Goal: Task Accomplishment & Management: Manage account settings

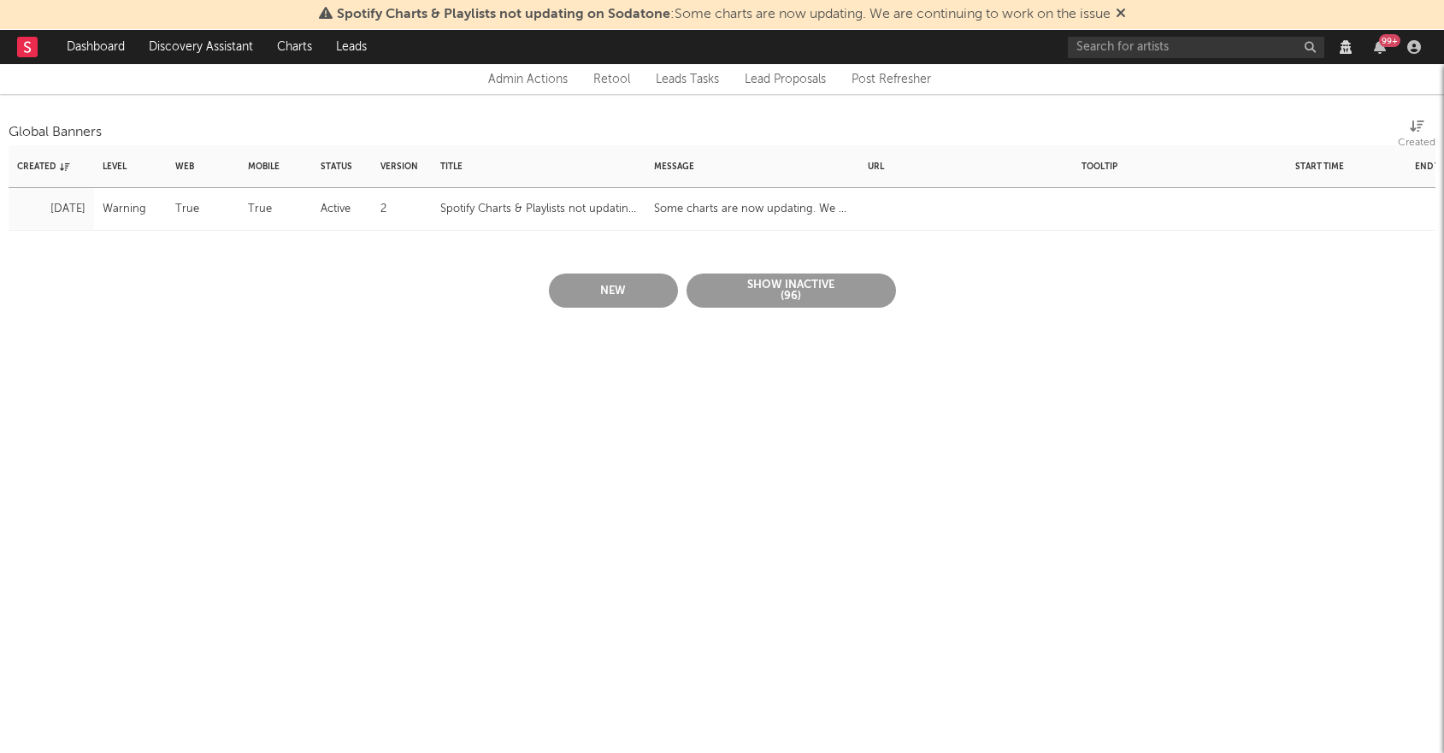
click at [570, 210] on div "Spotify Charts & Playlists not updating on Sodatone" at bounding box center [538, 209] width 197 height 21
select select "warning"
select select "active"
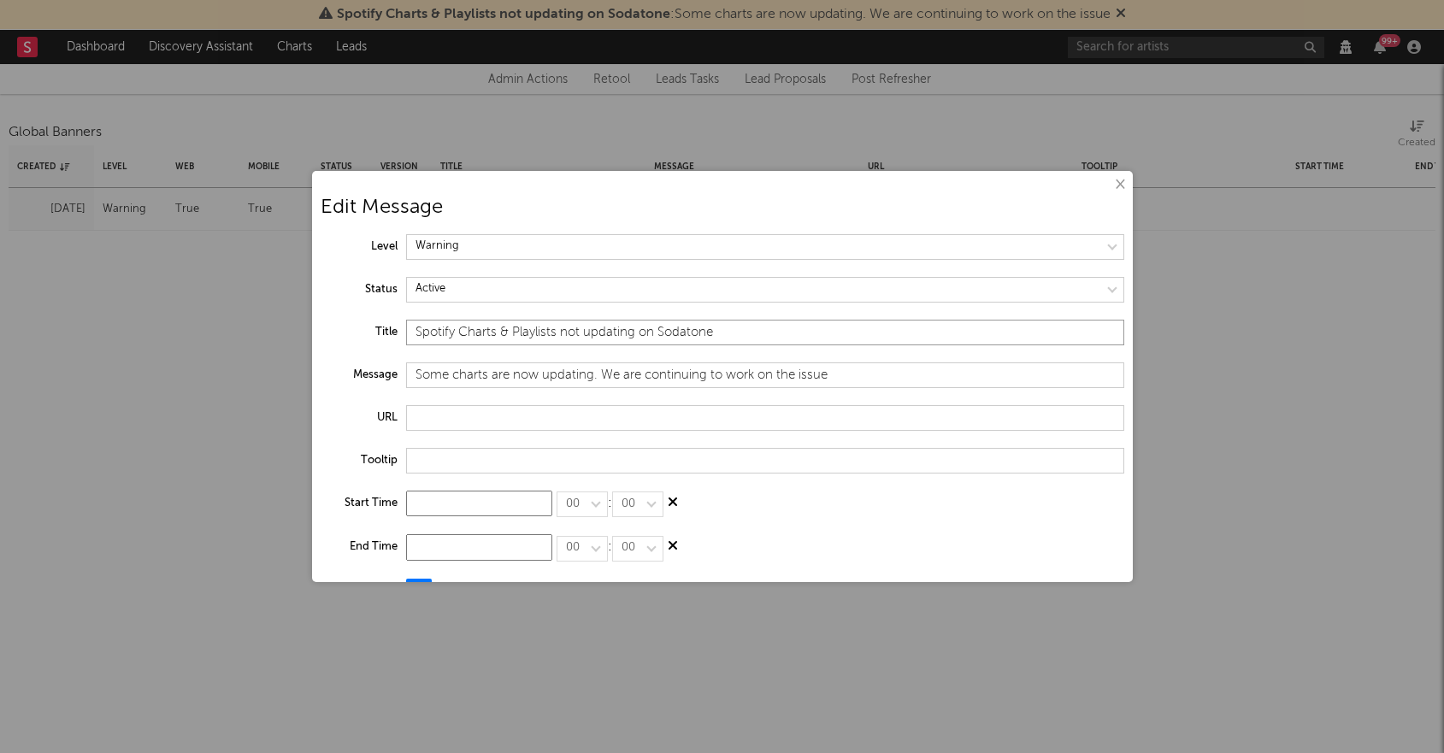
click at [517, 335] on input "Spotify Charts & Playlists not updating on Sodatone" at bounding box center [765, 333] width 718 height 26
drag, startPoint x: 558, startPoint y: 334, endPoint x: 818, endPoint y: 336, distance: 260.0
click at [818, 336] on input "Spotify Charts & Playlists not updating on Sodatone" at bounding box center [765, 333] width 718 height 26
type input "Spotify Charts & Playlists are now updating"
click at [547, 241] on select at bounding box center [765, 247] width 718 height 26
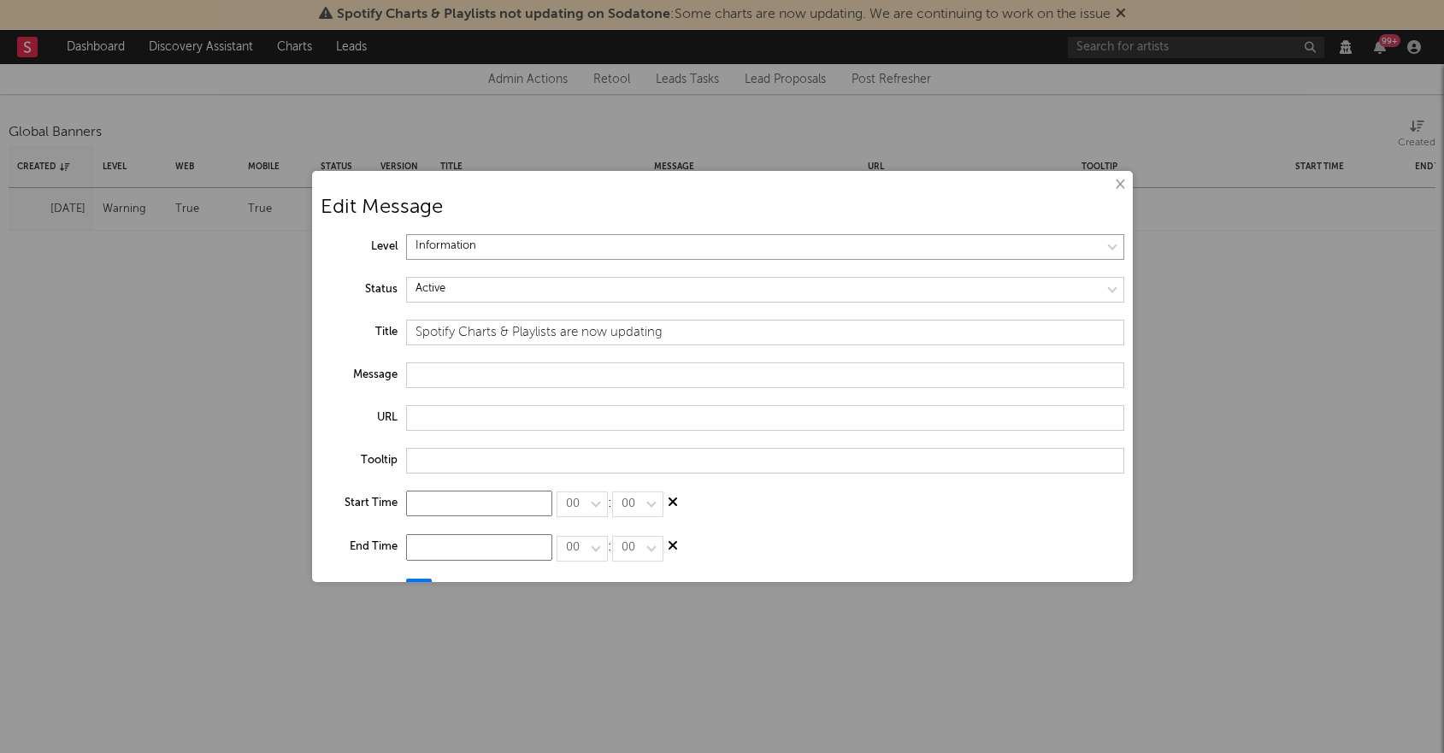
click at [406, 234] on select at bounding box center [765, 247] width 718 height 26
select select "information"
click at [469, 549] on input at bounding box center [479, 547] width 146 height 26
click at [512, 652] on div "6" at bounding box center [504, 651] width 21 height 19
click at [514, 551] on input "Oct 6, 2025" at bounding box center [479, 547] width 146 height 26
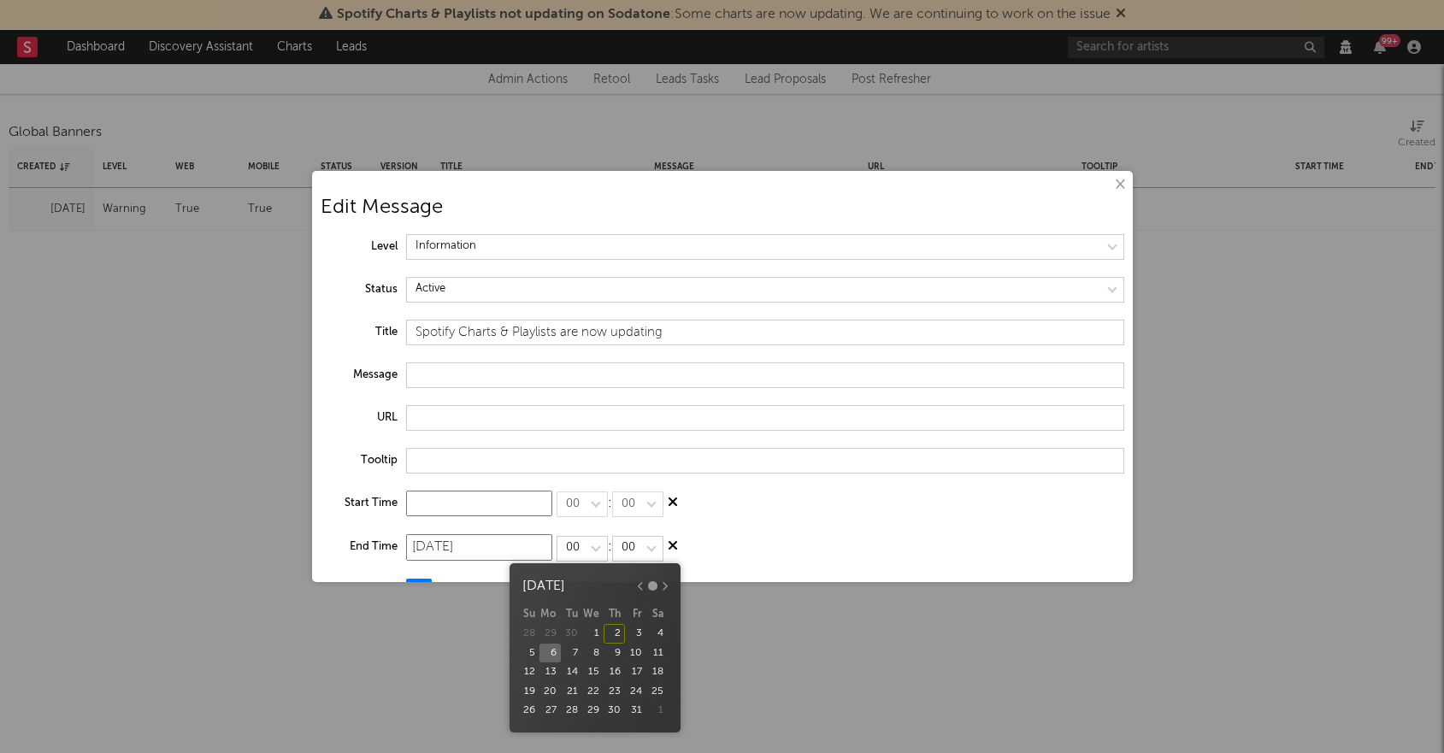
type input "Oct 7, 2025"
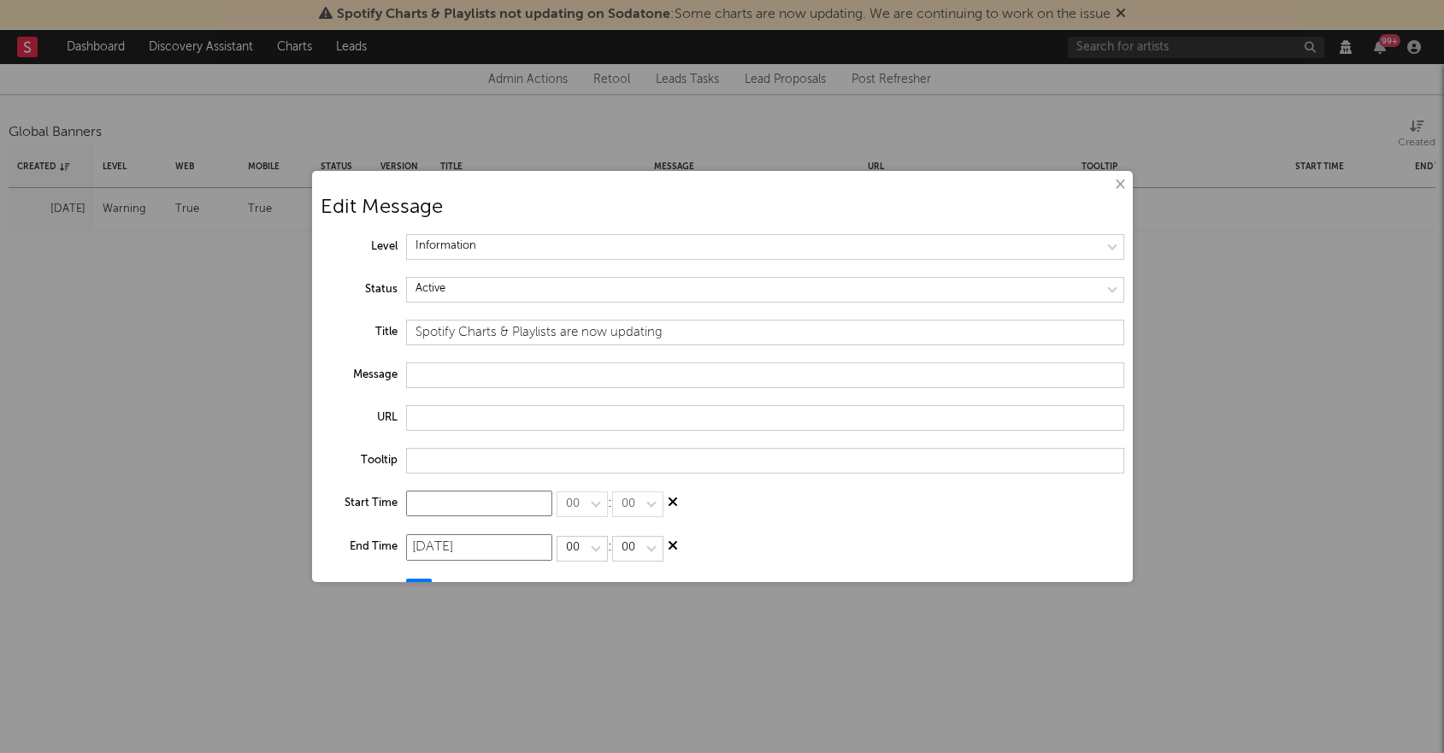
drag, startPoint x: 570, startPoint y: 643, endPoint x: 586, endPoint y: 611, distance: 35.6
click at [570, 644] on div "7" at bounding box center [571, 653] width 21 height 19
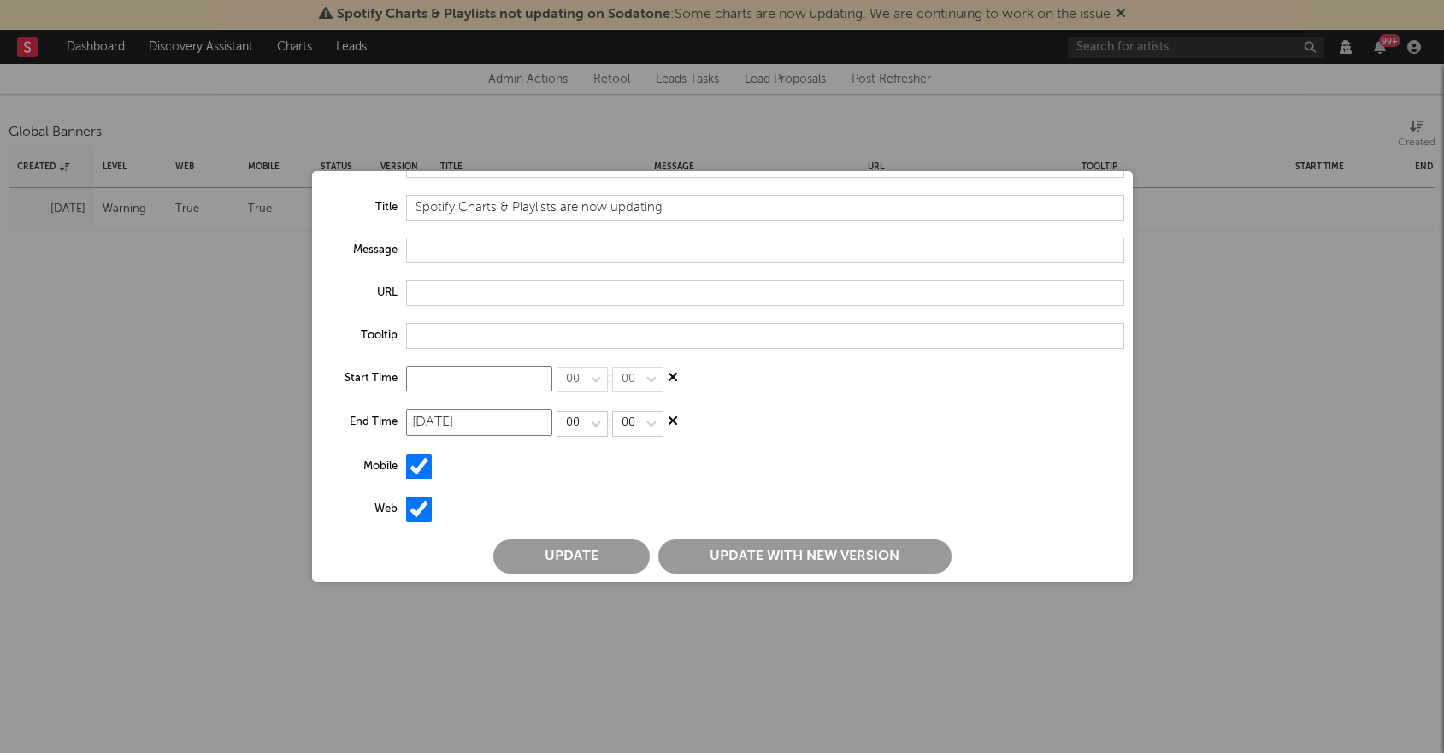
click at [710, 554] on button "Update with new version" at bounding box center [804, 557] width 293 height 34
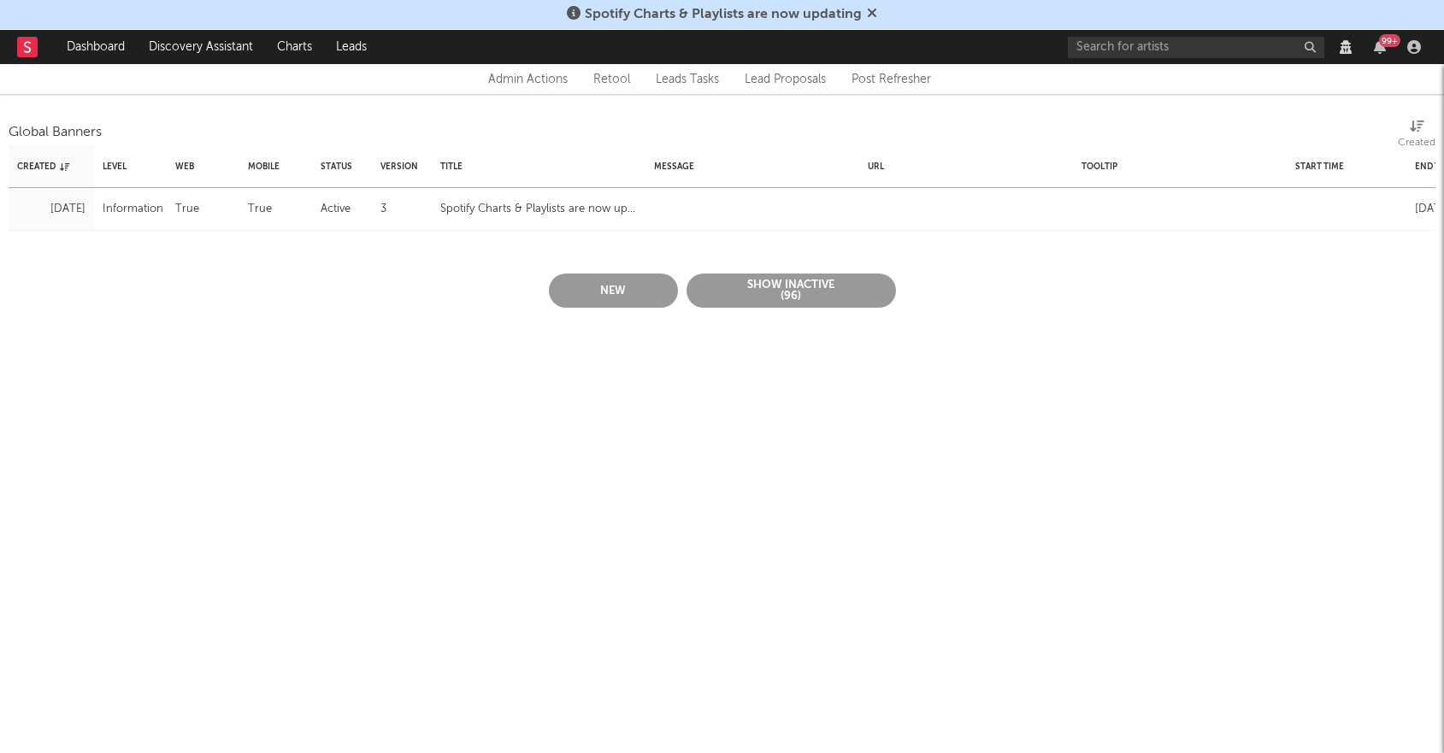
scroll to position [0, 0]
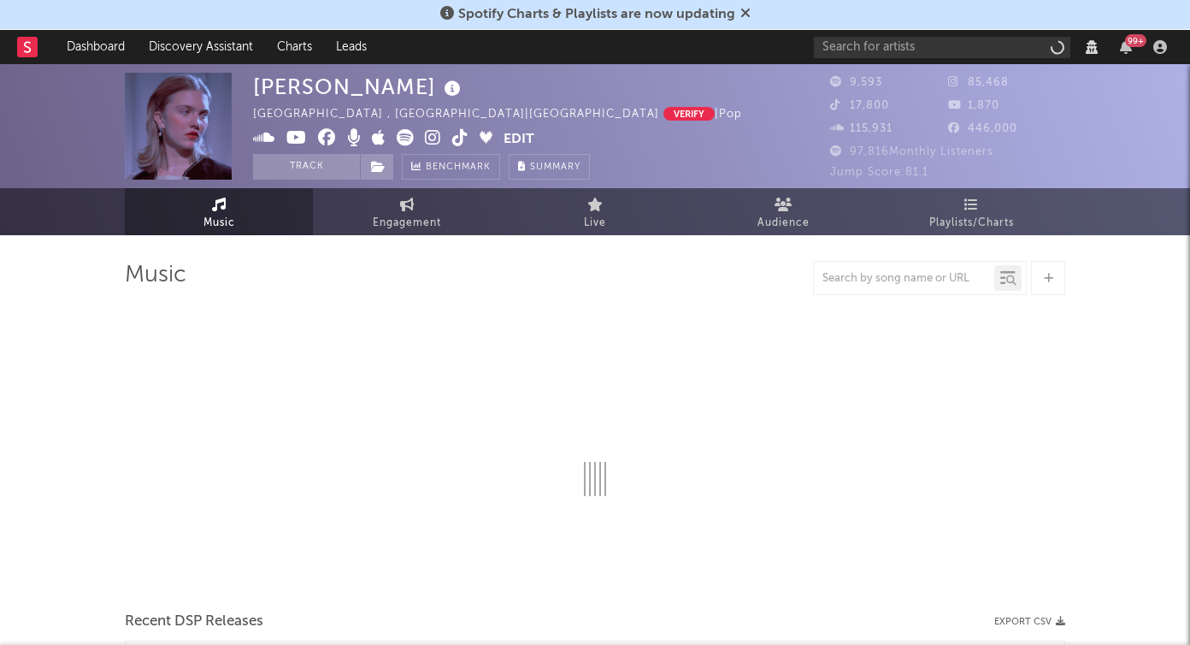
select select "6m"
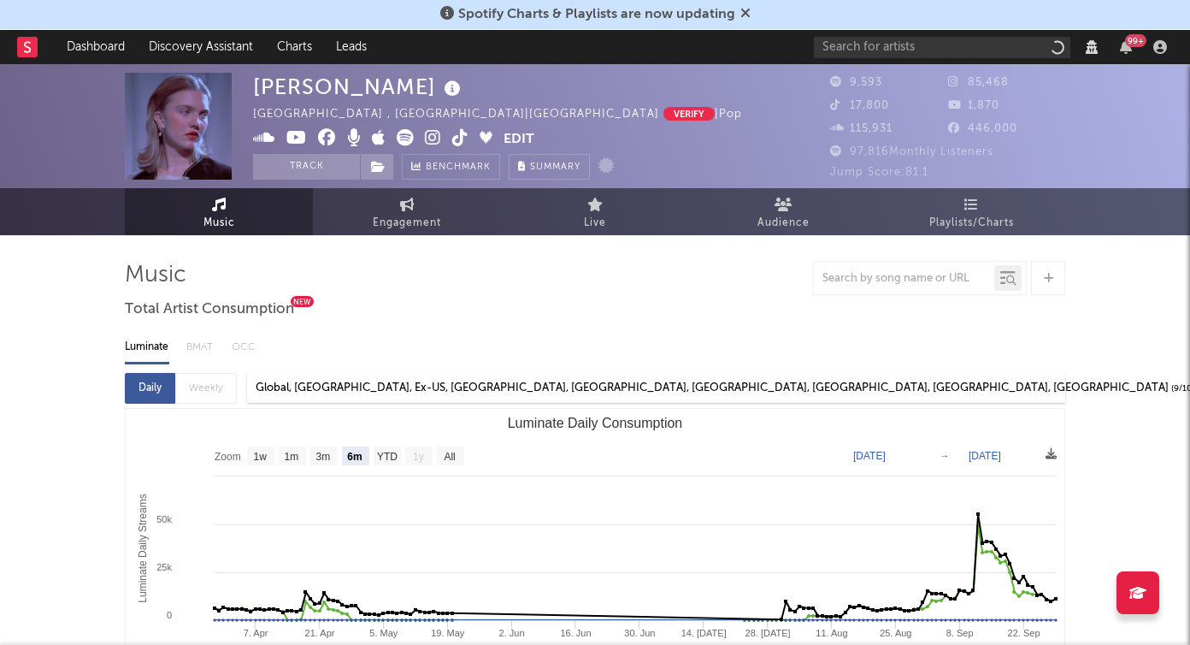
select select "6m"
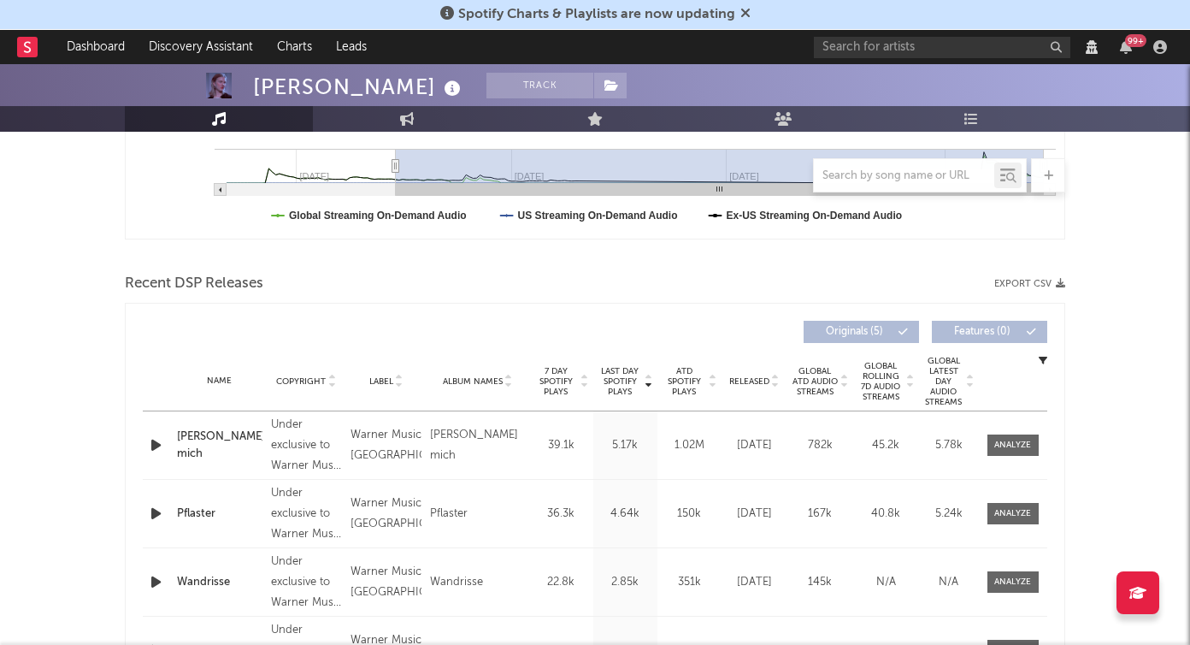
select select "View all"
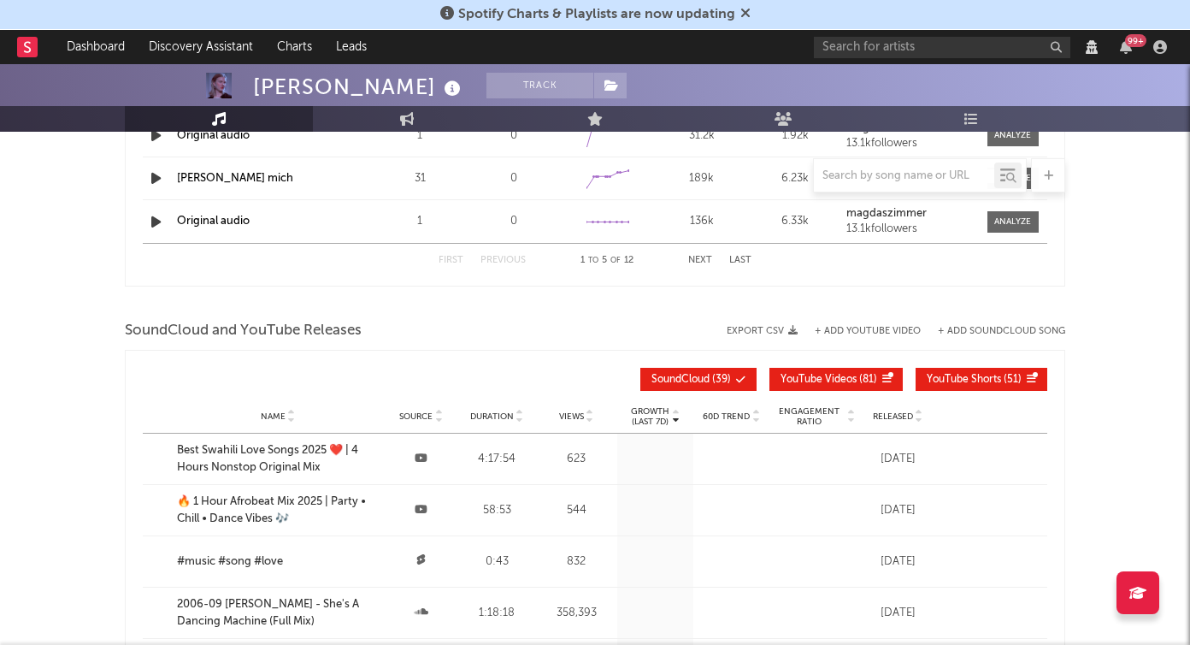
scroll to position [1656, 0]
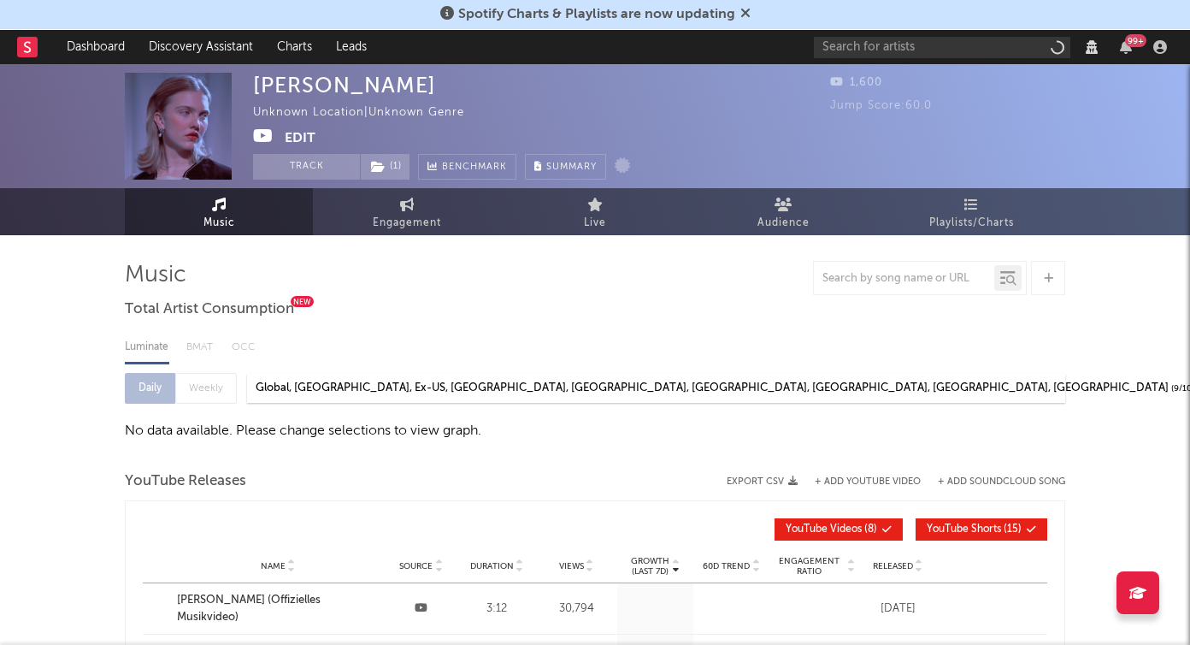
select select "View all"
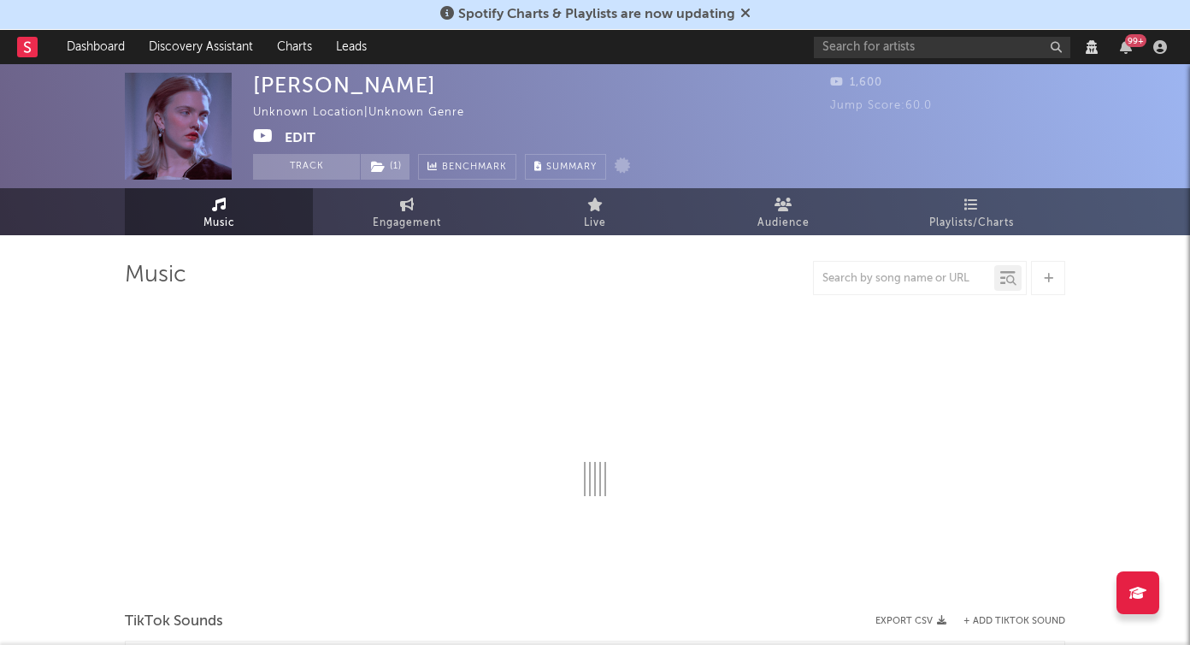
select select "View all"
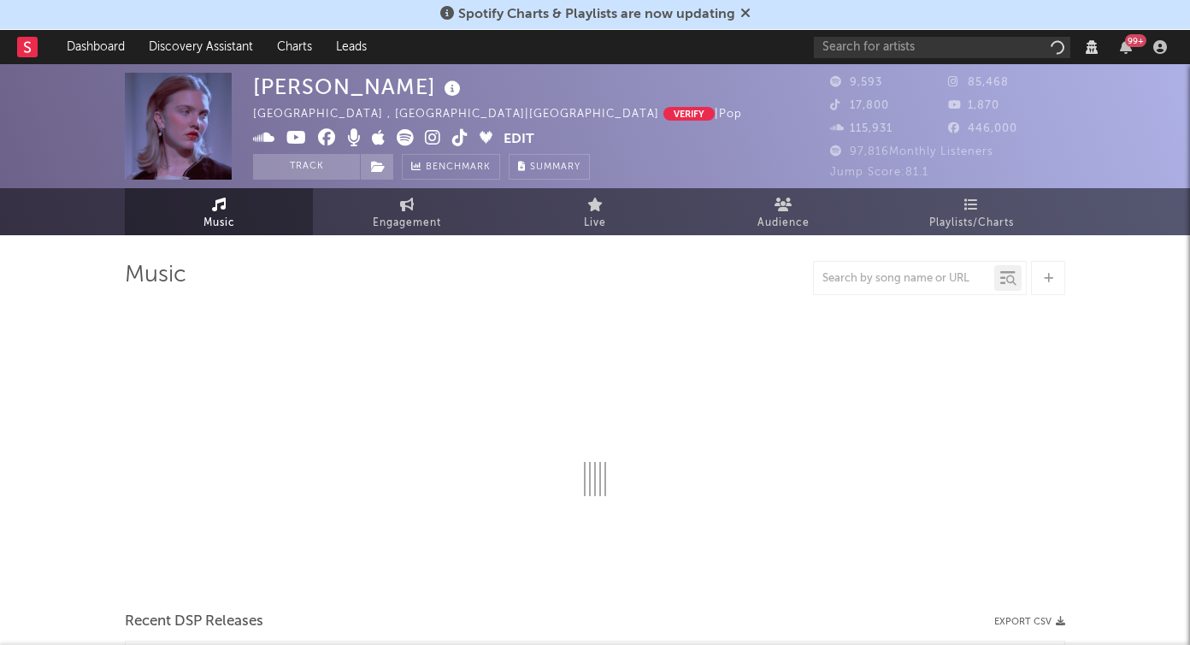
select select "6m"
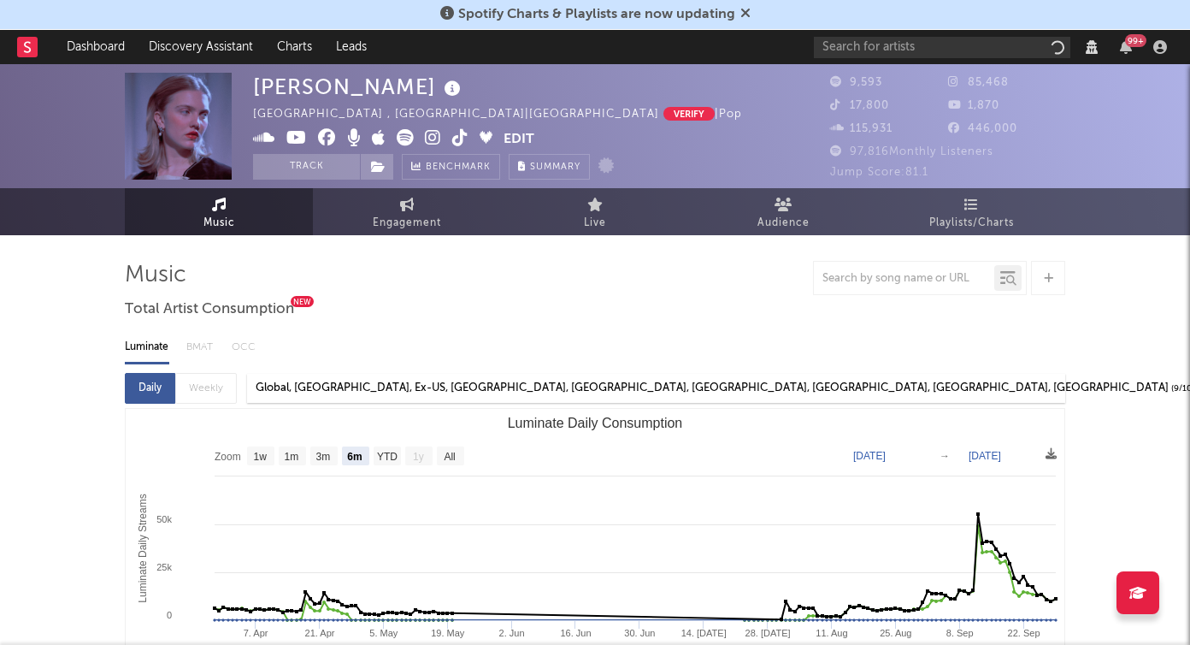
select select "View all"
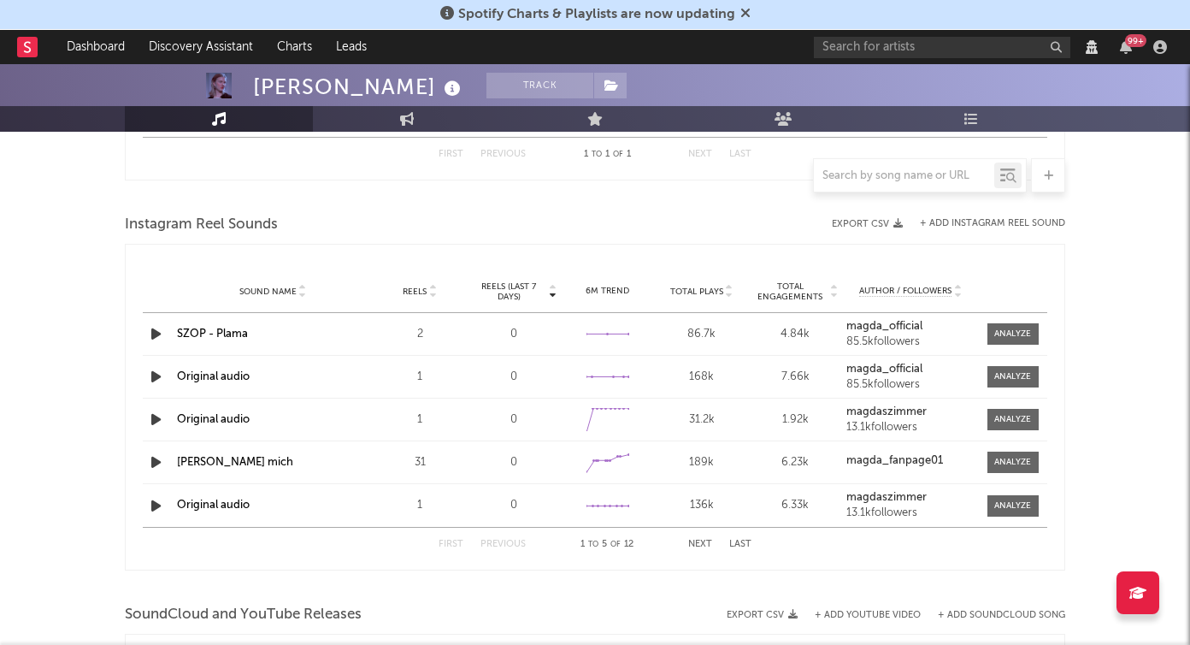
scroll to position [1380, 0]
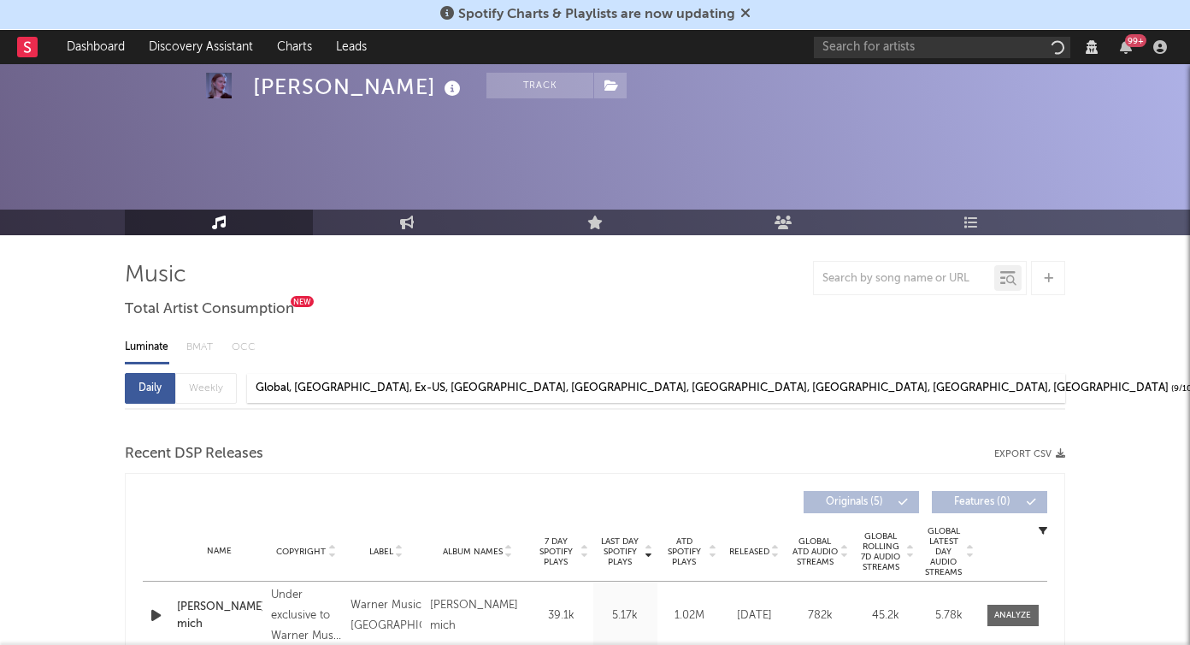
select select "View all"
select select "6m"
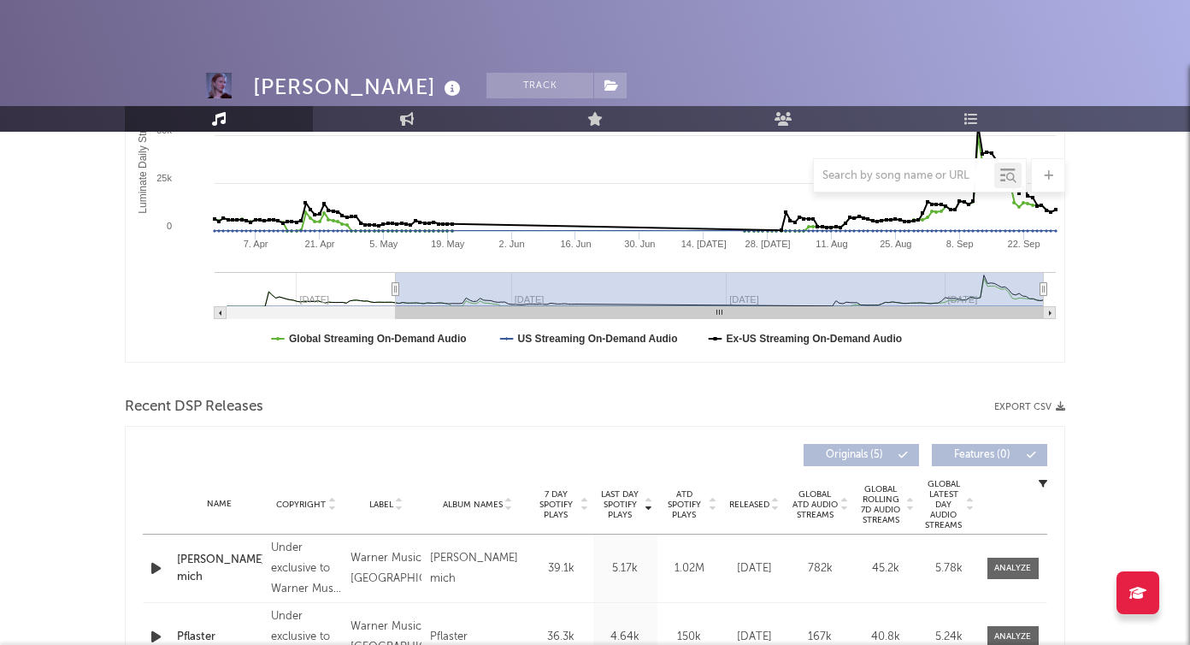
select select "View all"
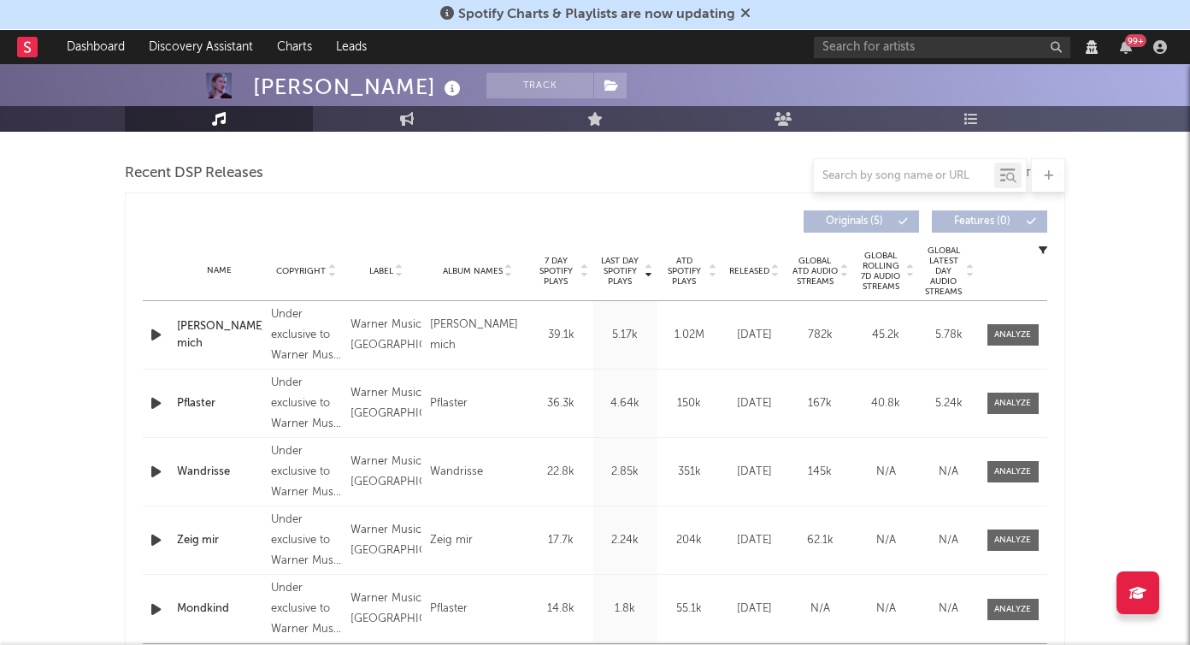
scroll to position [631, 0]
